Goal: Information Seeking & Learning: Check status

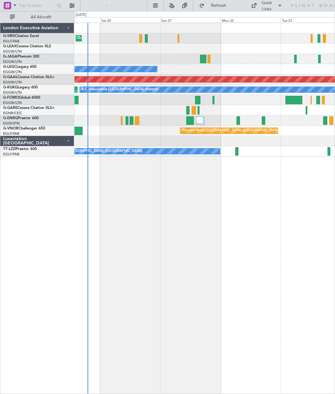
click at [241, 150] on div "Unplanned Maint [GEOGRAPHIC_DATA] ([GEOGRAPHIC_DATA]) A/C Unavailable [GEOGRAPH…" at bounding box center [204, 151] width 260 height 10
click at [240, 150] on div "Unplanned Maint [GEOGRAPHIC_DATA] ([GEOGRAPHIC_DATA]) A/C Unavailable [GEOGRAPH…" at bounding box center [204, 151] width 260 height 10
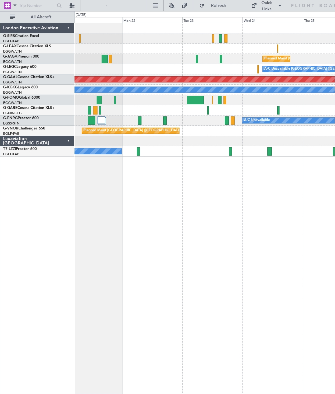
click at [273, 147] on div "A/C Unavailable [GEOGRAPHIC_DATA] ([GEOGRAPHIC_DATA])" at bounding box center [204, 151] width 260 height 10
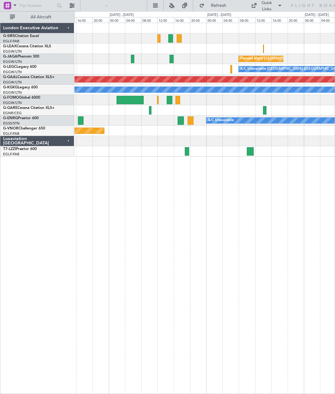
click at [255, 151] on div "A/C Unavailable [GEOGRAPHIC_DATA] ([GEOGRAPHIC_DATA])" at bounding box center [204, 151] width 260 height 10
click at [254, 154] on div "A/C Unavailable [GEOGRAPHIC_DATA] ([GEOGRAPHIC_DATA])" at bounding box center [204, 151] width 260 height 10
click at [246, 152] on div "A/C Unavailable [GEOGRAPHIC_DATA] ([GEOGRAPHIC_DATA])" at bounding box center [204, 151] width 260 height 10
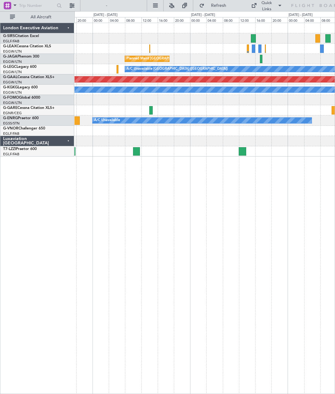
click at [239, 155] on div at bounding box center [242, 151] width 7 height 8
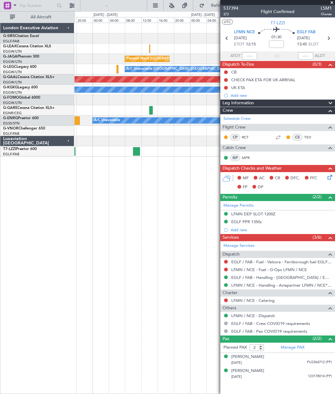
click at [333, 3] on span at bounding box center [332, 3] width 6 height 6
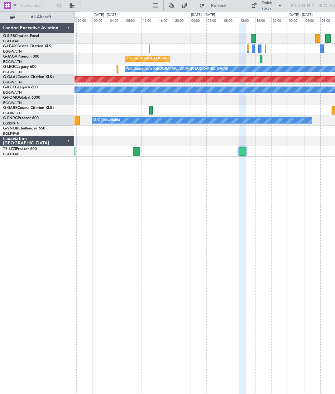
type input "0"
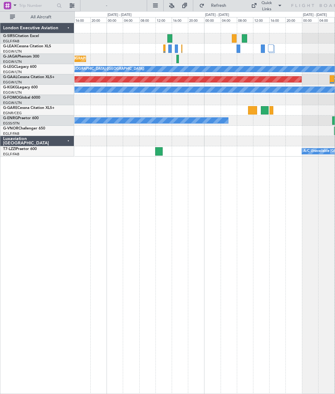
click at [171, 391] on div "Planned Maint [GEOGRAPHIC_DATA] ([GEOGRAPHIC_DATA]) A/C Unavailable [GEOGRAPHIC…" at bounding box center [204, 209] width 260 height 372
